Goal: Task Accomplishment & Management: Use online tool/utility

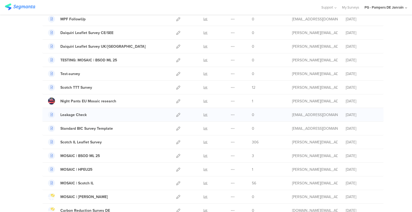
scroll to position [80, 0]
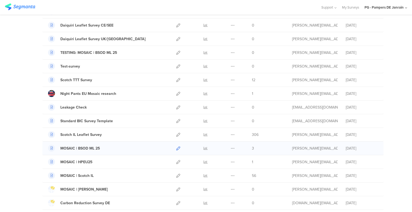
click at [177, 148] on icon at bounding box center [178, 149] width 4 height 4
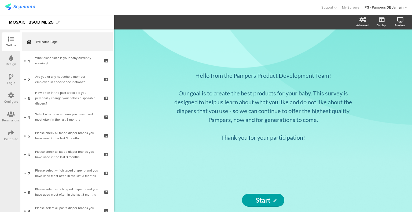
click at [7, 96] on div "Configure" at bounding box center [11, 98] width 19 height 19
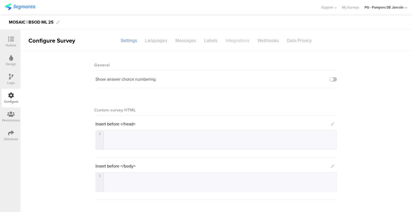
click at [246, 44] on div "Integrations" at bounding box center [238, 40] width 32 height 9
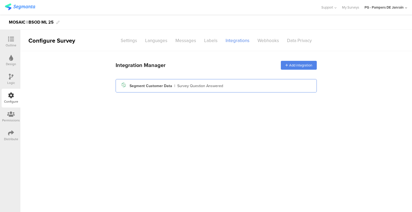
click at [155, 89] on div "Segment Customer Data" at bounding box center [151, 86] width 43 height 6
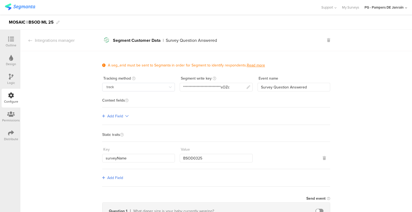
click at [170, 86] on icon at bounding box center [170, 87] width 7 height 9
click at [265, 49] on section "Integrations manager Segment icon Created with Sketch. Segment Customer Data | …" at bounding box center [216, 40] width 392 height 21
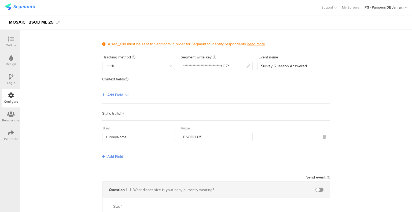
scroll to position [54, 0]
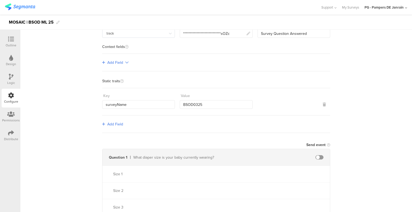
click at [125, 61] on icon at bounding box center [126, 63] width 3 height 4
click at [122, 74] on link "Single-level" at bounding box center [120, 73] width 40 height 11
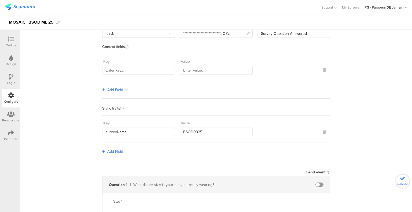
click at [122, 93] on div "Add Field" at bounding box center [216, 89] width 228 height 17
click at [122, 92] on link "Add Field" at bounding box center [115, 90] width 26 height 6
click at [122, 111] on link "Multi-level" at bounding box center [120, 112] width 40 height 11
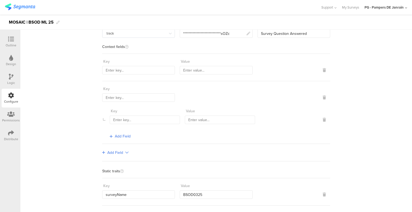
click at [320, 98] on div at bounding box center [294, 93] width 73 height 17
click at [323, 97] on icon at bounding box center [324, 98] width 3 height 4
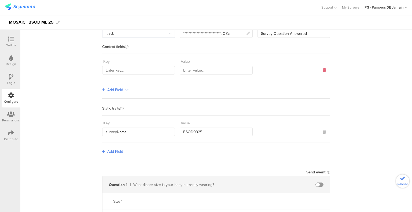
click at [323, 73] on link at bounding box center [324, 70] width 3 height 9
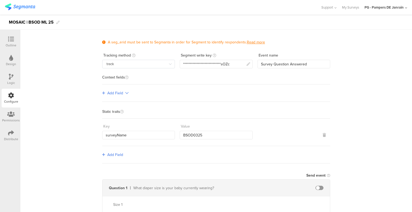
scroll to position [0, 0]
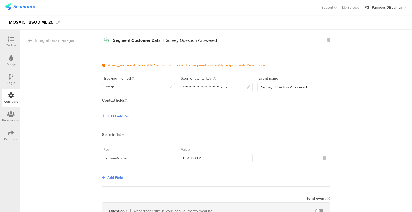
click at [112, 177] on span "Add Field" at bounding box center [115, 178] width 16 height 6
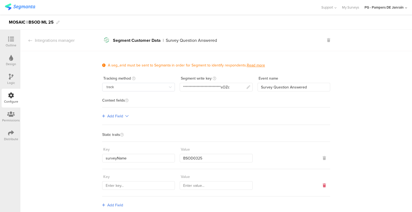
click at [323, 184] on icon at bounding box center [324, 186] width 3 height 4
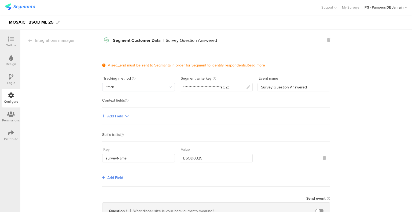
click at [125, 116] on icon at bounding box center [126, 116] width 3 height 4
click at [121, 123] on link "Single-level" at bounding box center [120, 127] width 40 height 11
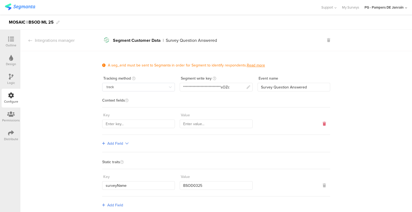
click at [323, 125] on icon at bounding box center [324, 124] width 3 height 4
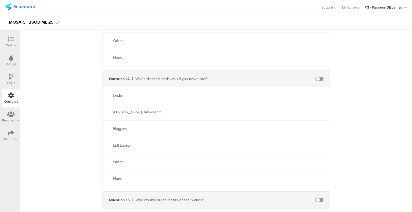
scroll to position [2346, 0]
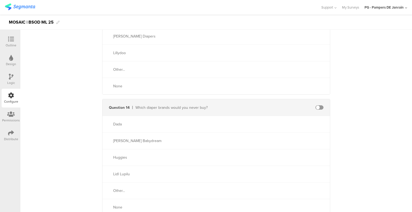
click at [317, 105] on span at bounding box center [320, 107] width 8 height 4
click at [320, 105] on span at bounding box center [320, 107] width 8 height 4
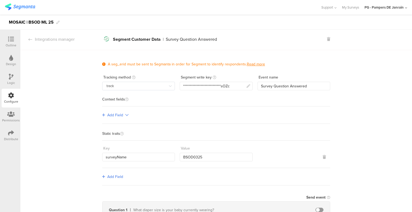
scroll to position [0, 0]
click at [9, 80] on div "Logic" at bounding box center [11, 82] width 8 height 5
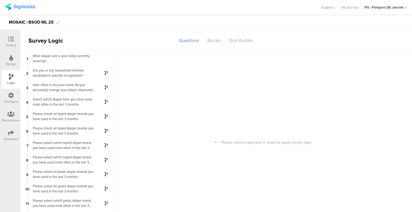
click at [12, 128] on div "Distribute" at bounding box center [11, 135] width 19 height 19
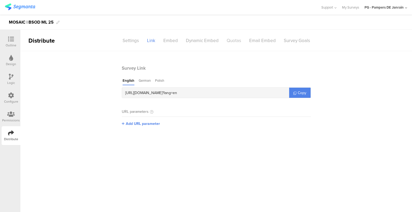
click at [229, 43] on div "Quotas" at bounding box center [234, 40] width 23 height 9
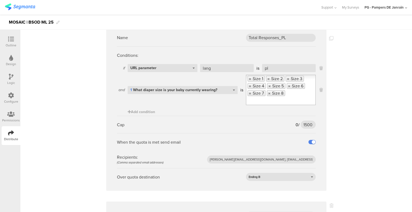
scroll to position [215, 0]
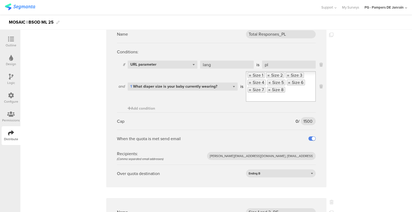
click at [12, 39] on icon at bounding box center [11, 39] width 6 height 6
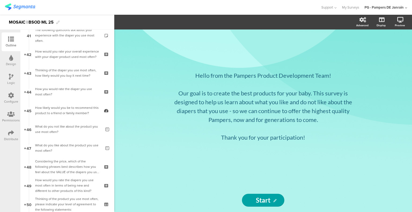
scroll to position [1128, 0]
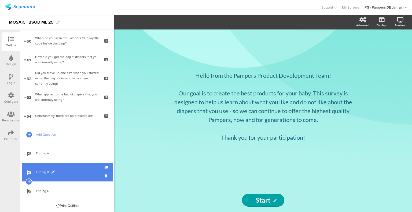
click at [67, 167] on link "Ending B" at bounding box center [67, 172] width 91 height 19
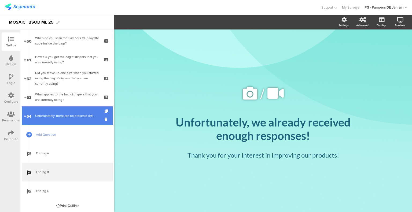
click at [66, 119] on link "64 Unfortunately, there are no presents left..." at bounding box center [67, 116] width 91 height 19
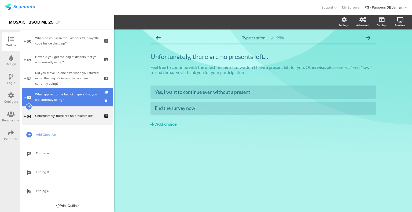
click at [68, 99] on div "What applies to the bag of diapers that you are currently using?" at bounding box center [67, 97] width 64 height 11
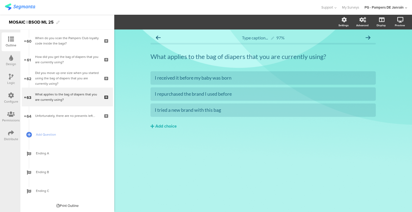
click at [10, 77] on icon at bounding box center [11, 77] width 5 height 6
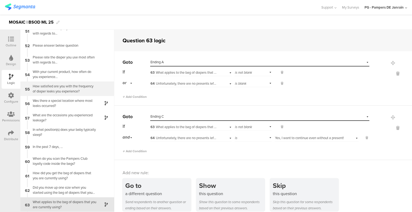
scroll to position [745, 0]
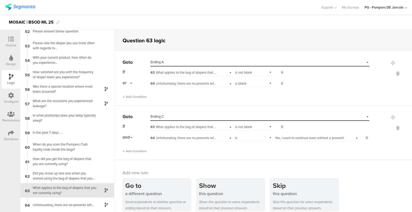
click at [19, 44] on div "Outline" at bounding box center [11, 41] width 19 height 19
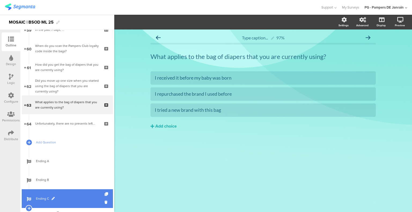
scroll to position [1128, 0]
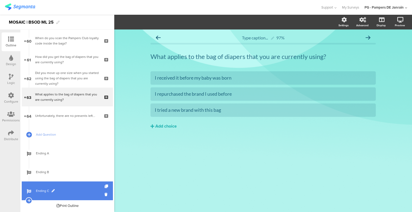
click at [51, 190] on span "Ending C" at bounding box center [70, 190] width 69 height 5
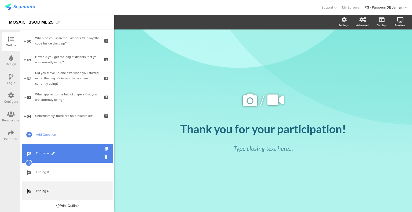
click at [68, 155] on span "Ending A" at bounding box center [70, 153] width 69 height 5
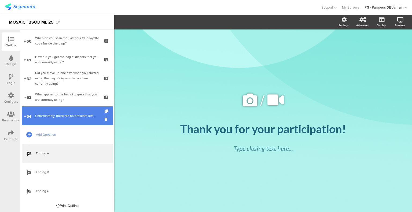
click at [72, 111] on link "64 Unfortunately, there are no presents left..." at bounding box center [67, 116] width 91 height 19
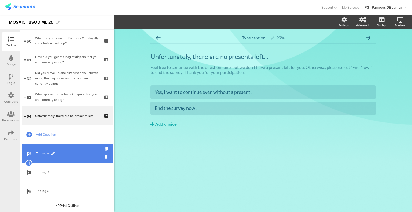
click at [69, 156] on span "Ending A" at bounding box center [70, 153] width 69 height 5
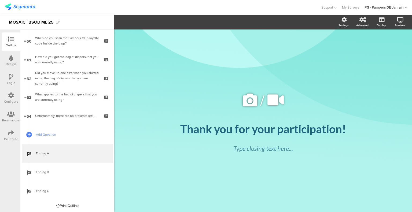
click at [9, 98] on icon at bounding box center [11, 96] width 6 height 6
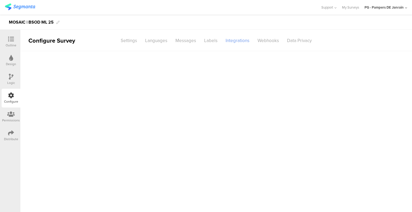
click at [243, 39] on div "Integrations" at bounding box center [238, 40] width 32 height 9
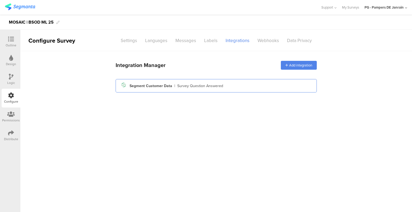
click at [147, 84] on div "Segment Customer Data" at bounding box center [151, 86] width 43 height 6
click at [157, 83] on div "Segment Customer Data" at bounding box center [151, 86] width 43 height 6
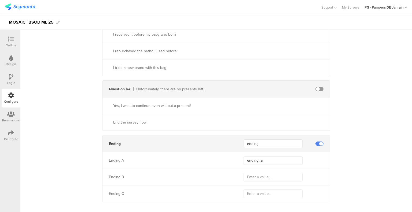
scroll to position [10641, 0]
click at [291, 173] on input "text" at bounding box center [273, 177] width 59 height 9
click at [291, 173] on input "ending" at bounding box center [273, 177] width 59 height 9
type input "ending_b"
type input "ending_c"
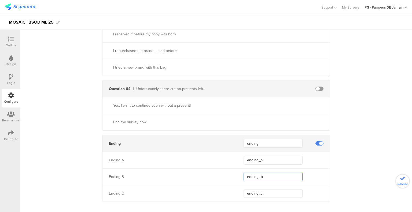
click at [291, 173] on input "ending_b" at bounding box center [273, 177] width 59 height 9
click at [283, 156] on input "ending_a" at bounding box center [273, 160] width 59 height 9
click at [317, 87] on span at bounding box center [320, 89] width 8 height 4
click at [282, 85] on input "text" at bounding box center [273, 89] width 59 height 9
click at [252, 85] on input "text" at bounding box center [273, 89] width 59 height 9
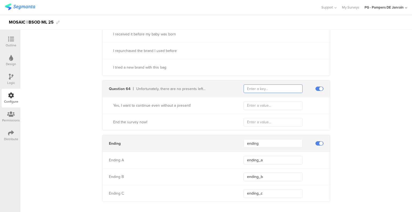
paste input "incentive_quota_reached"
type input "incentive_quota_reached"
click at [269, 101] on input "text" at bounding box center [273, 105] width 59 height 9
type input "continue"
drag, startPoint x: 242, startPoint y: 115, endPoint x: 239, endPoint y: 115, distance: 3.0
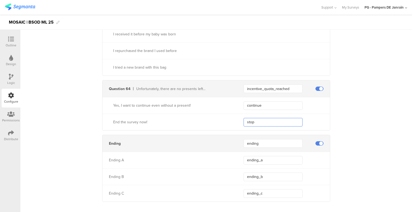
click at [240, 115] on div "End the survey now! stop" at bounding box center [216, 122] width 228 height 17
type input "end"
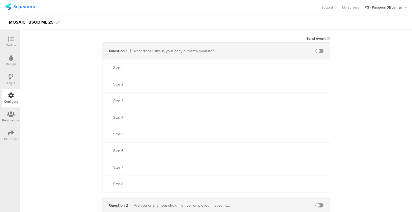
scroll to position [161, 0]
click at [320, 51] on span at bounding box center [320, 50] width 8 height 4
click at [280, 50] on input "text" at bounding box center [273, 50] width 59 height 9
click at [269, 52] on input "text" at bounding box center [273, 50] width 59 height 9
paste input "my_baby_diaper_size"
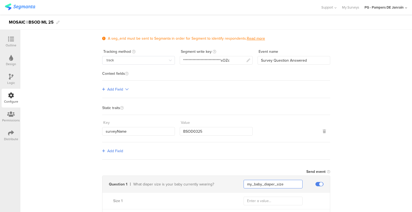
scroll to position [134, 0]
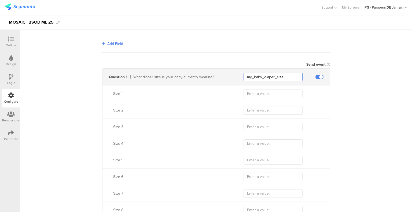
type input "my_baby_diaper_size"
click at [267, 92] on input "text" at bounding box center [273, 94] width 59 height 9
type input "1"
type input "2"
type input "3"
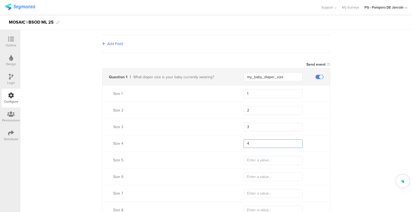
type input "4"
type input "5"
type input "6"
type input "7"
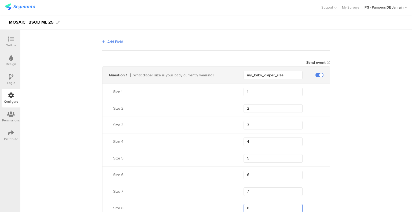
type input "8"
click at [251, 89] on input "1" at bounding box center [273, 92] width 59 height 9
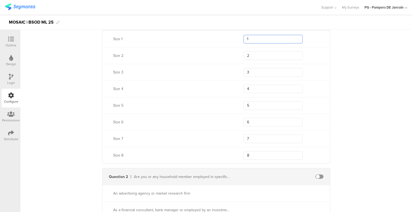
scroll to position [190, 0]
click at [193, 139] on div "Size 7" at bounding box center [172, 138] width 118 height 6
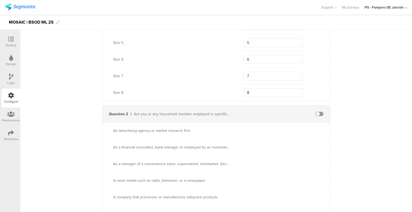
scroll to position [349, 0]
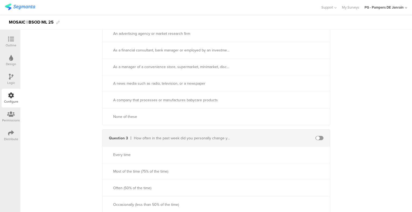
click at [319, 138] on span at bounding box center [320, 138] width 8 height 4
click at [318, 139] on span at bounding box center [320, 138] width 8 height 4
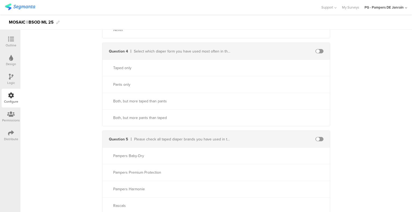
scroll to position [0, 0]
